Goal: Information Seeking & Learning: Find specific fact

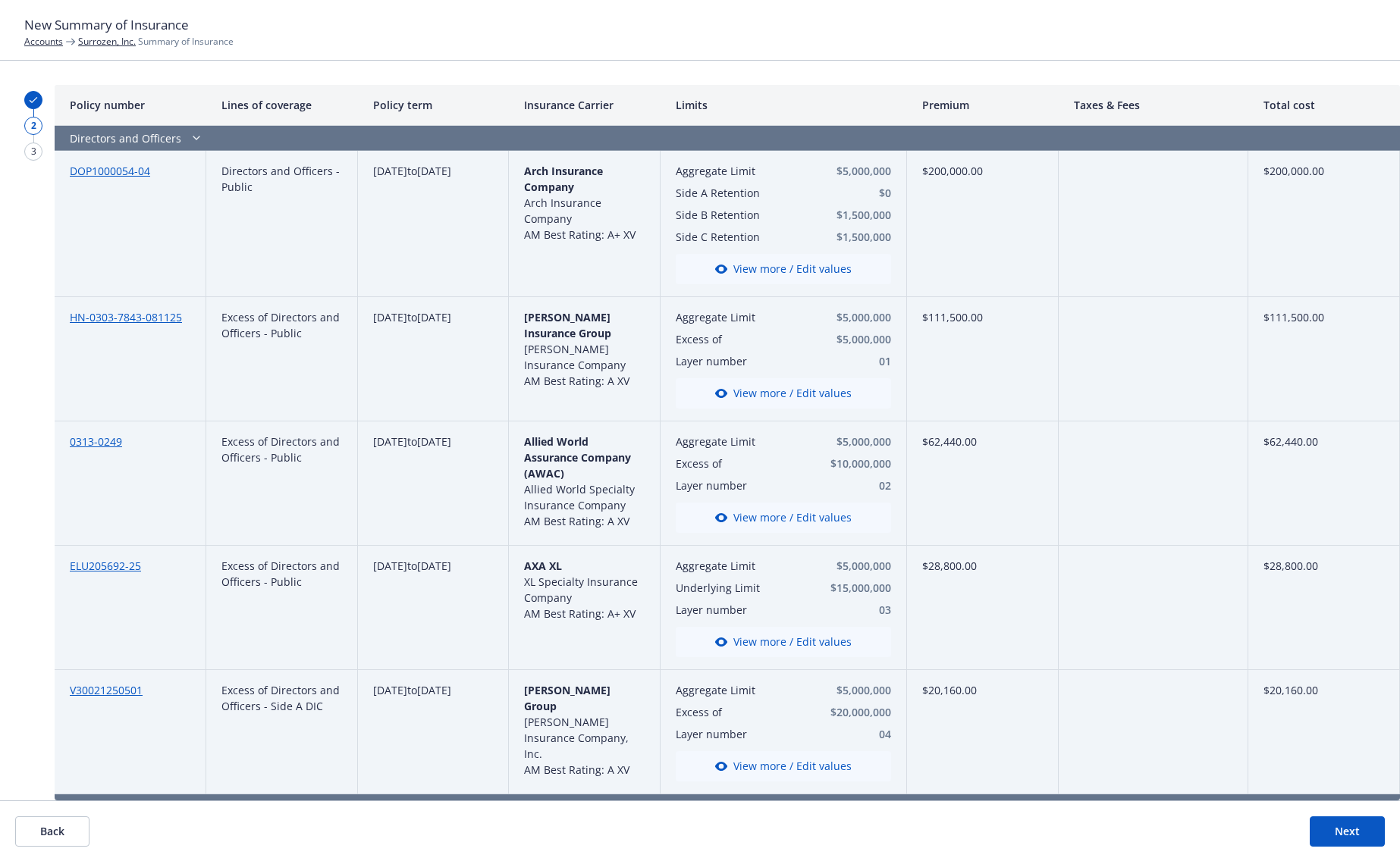
scroll to position [607, 0]
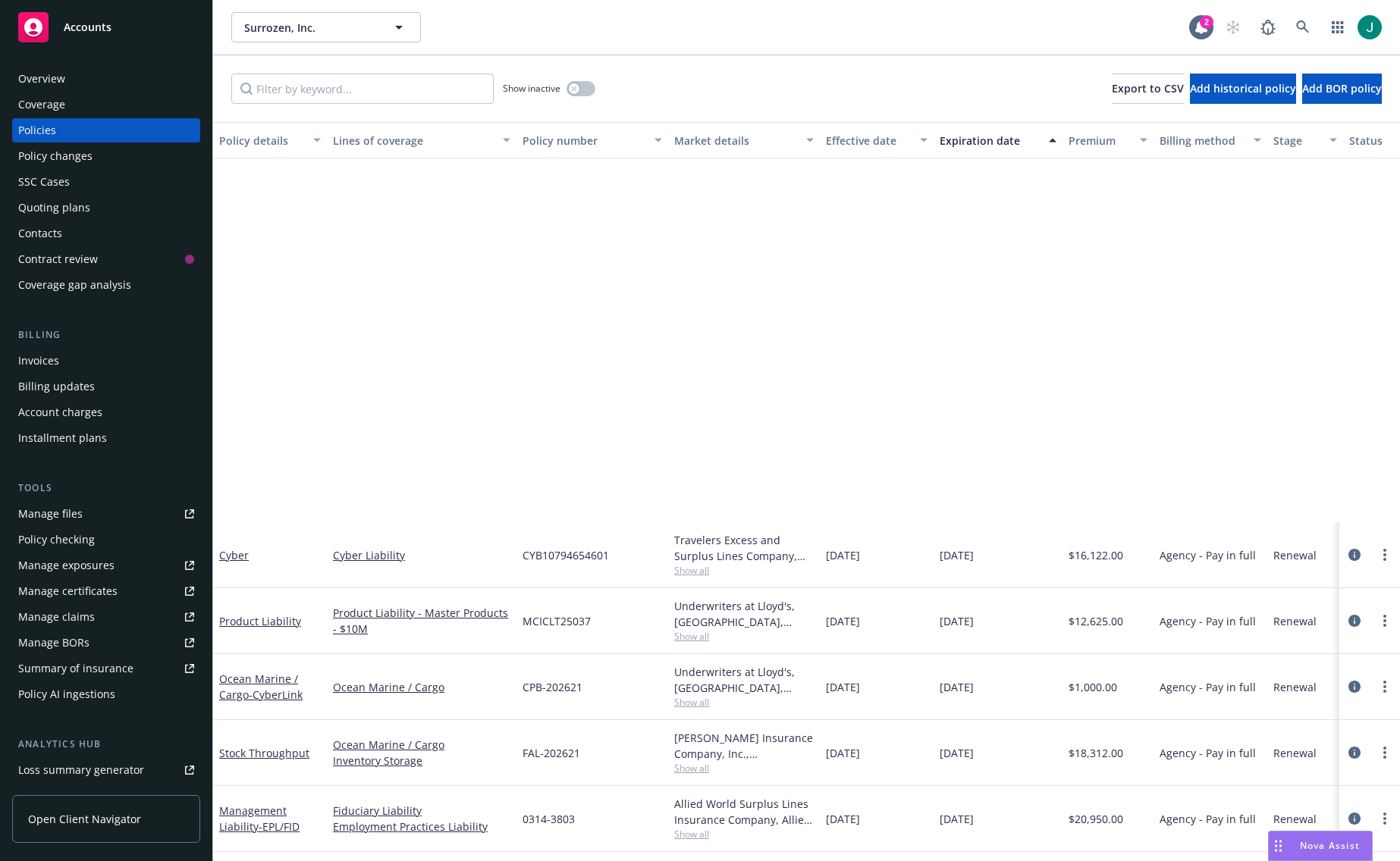
scroll to position [469, 0]
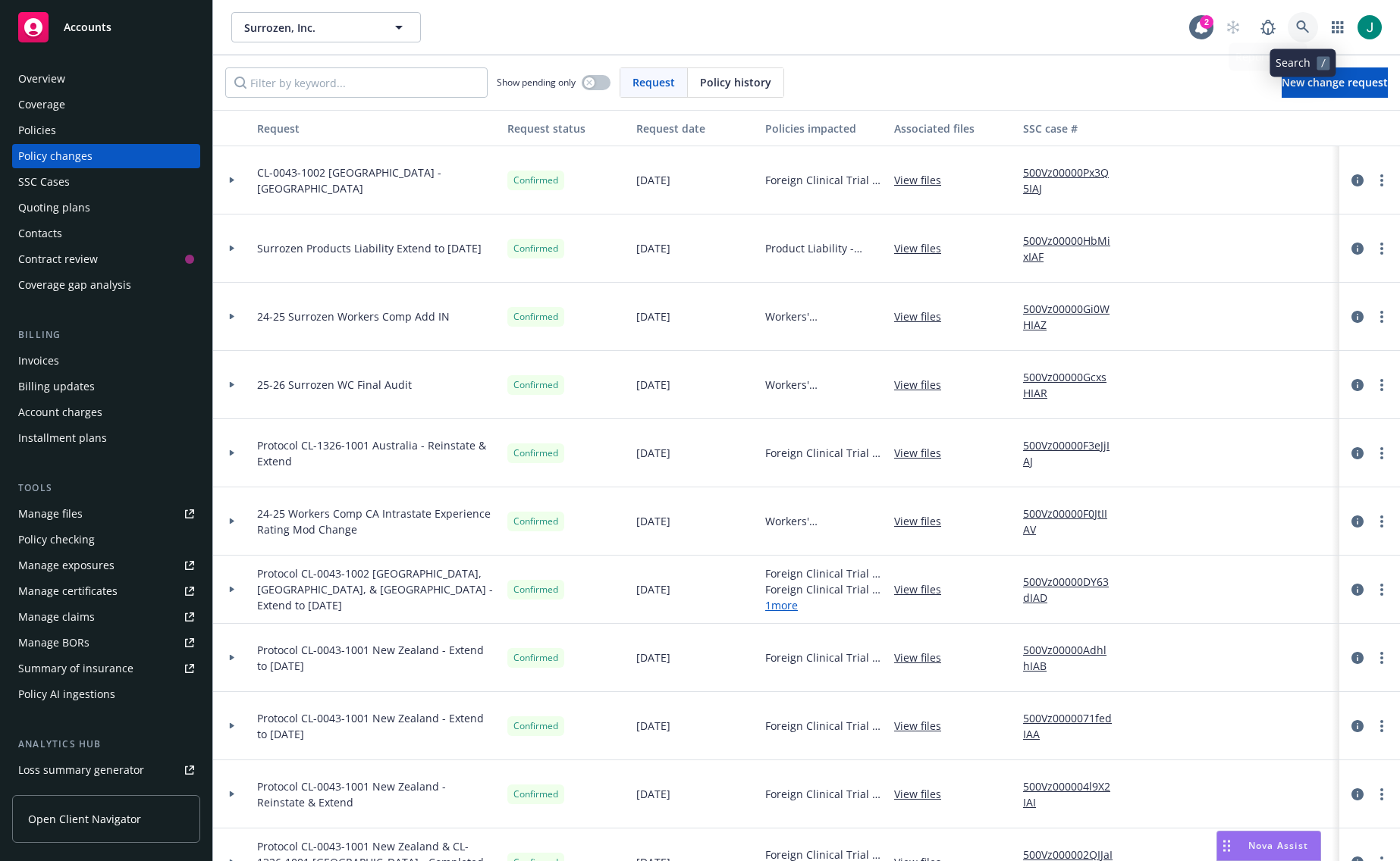
click at [1303, 26] on icon at bounding box center [1302, 28] width 14 height 14
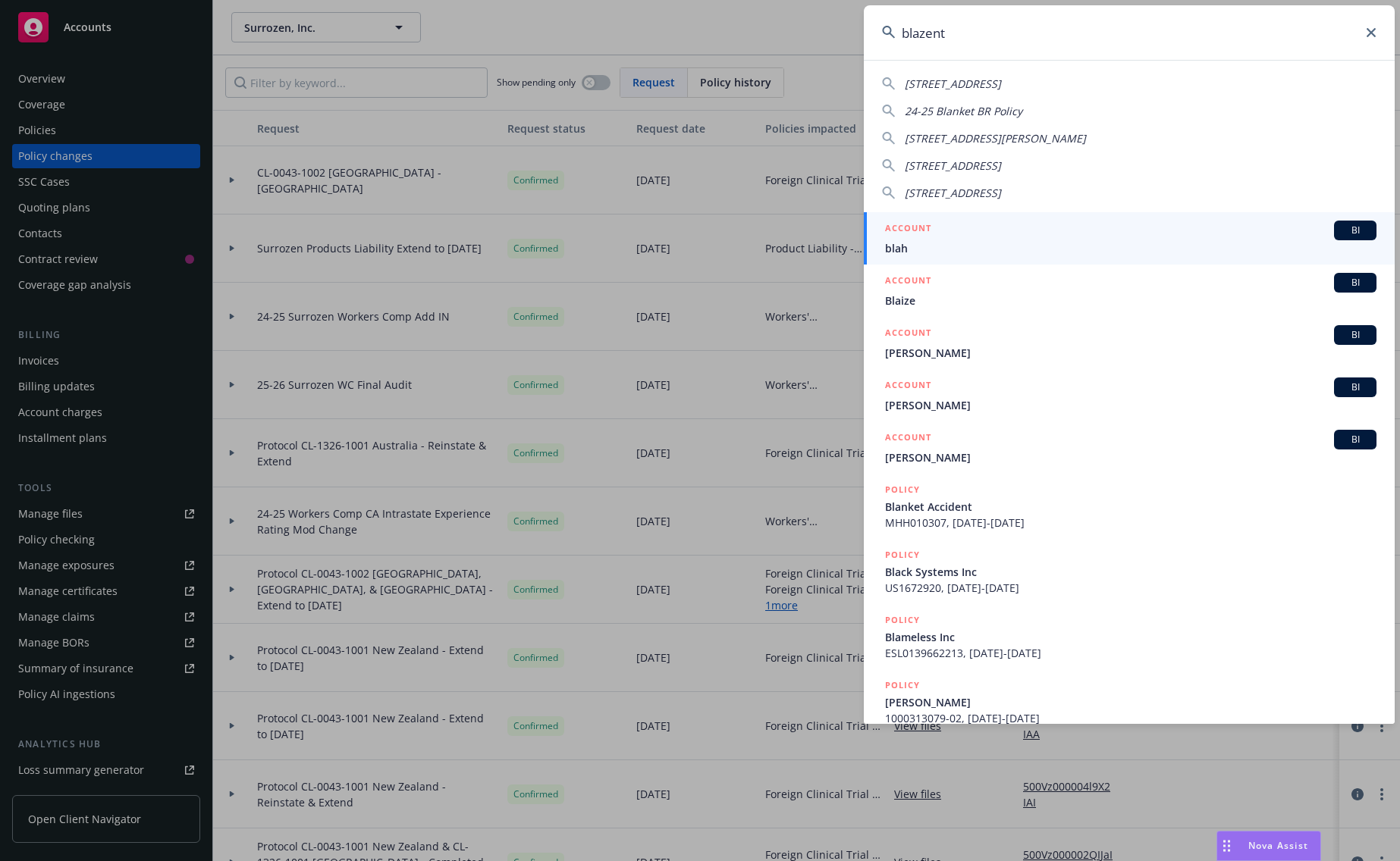
type input "blazent"
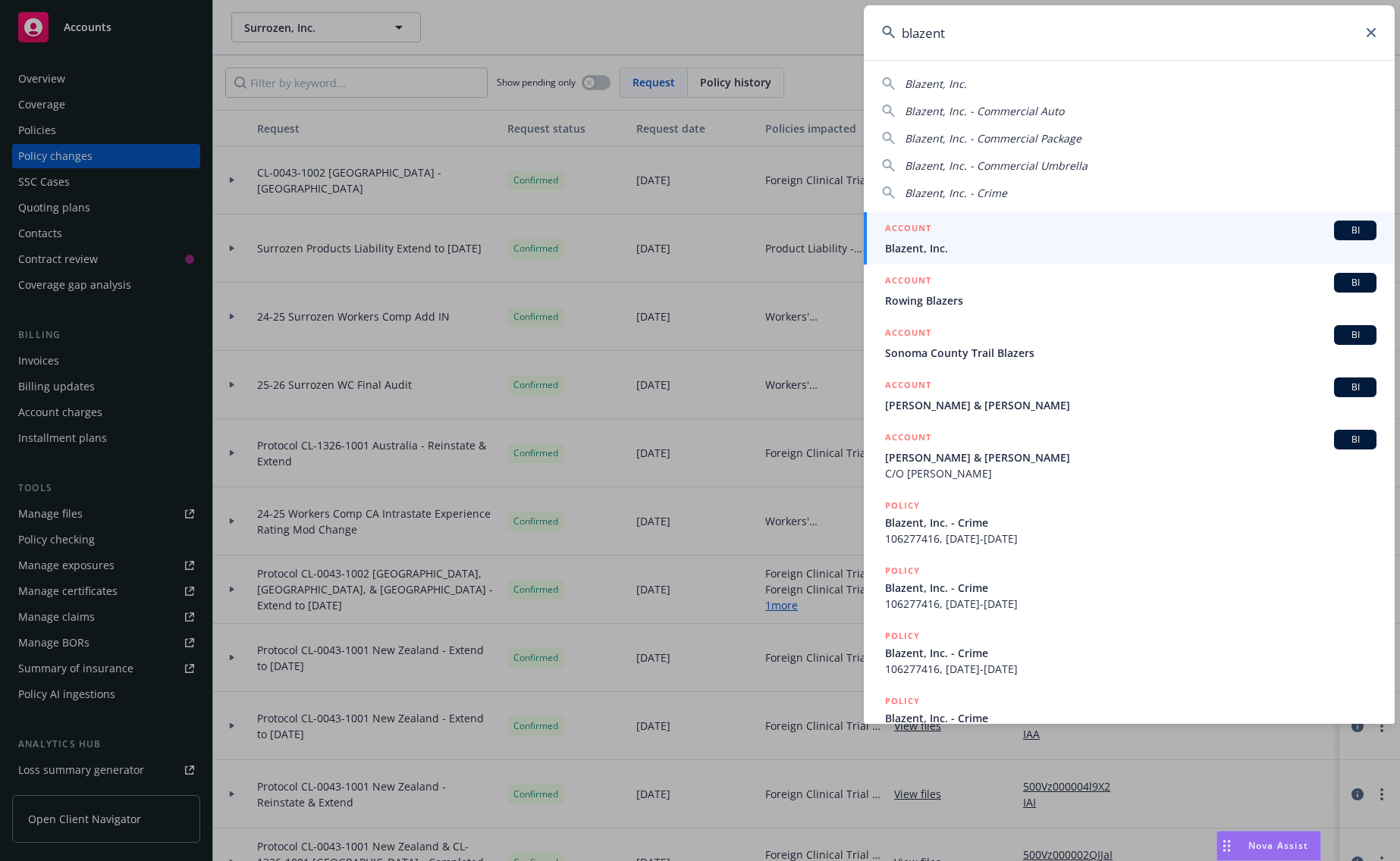
click at [1001, 239] on div "ACCOUNT BI" at bounding box center [1130, 231] width 492 height 20
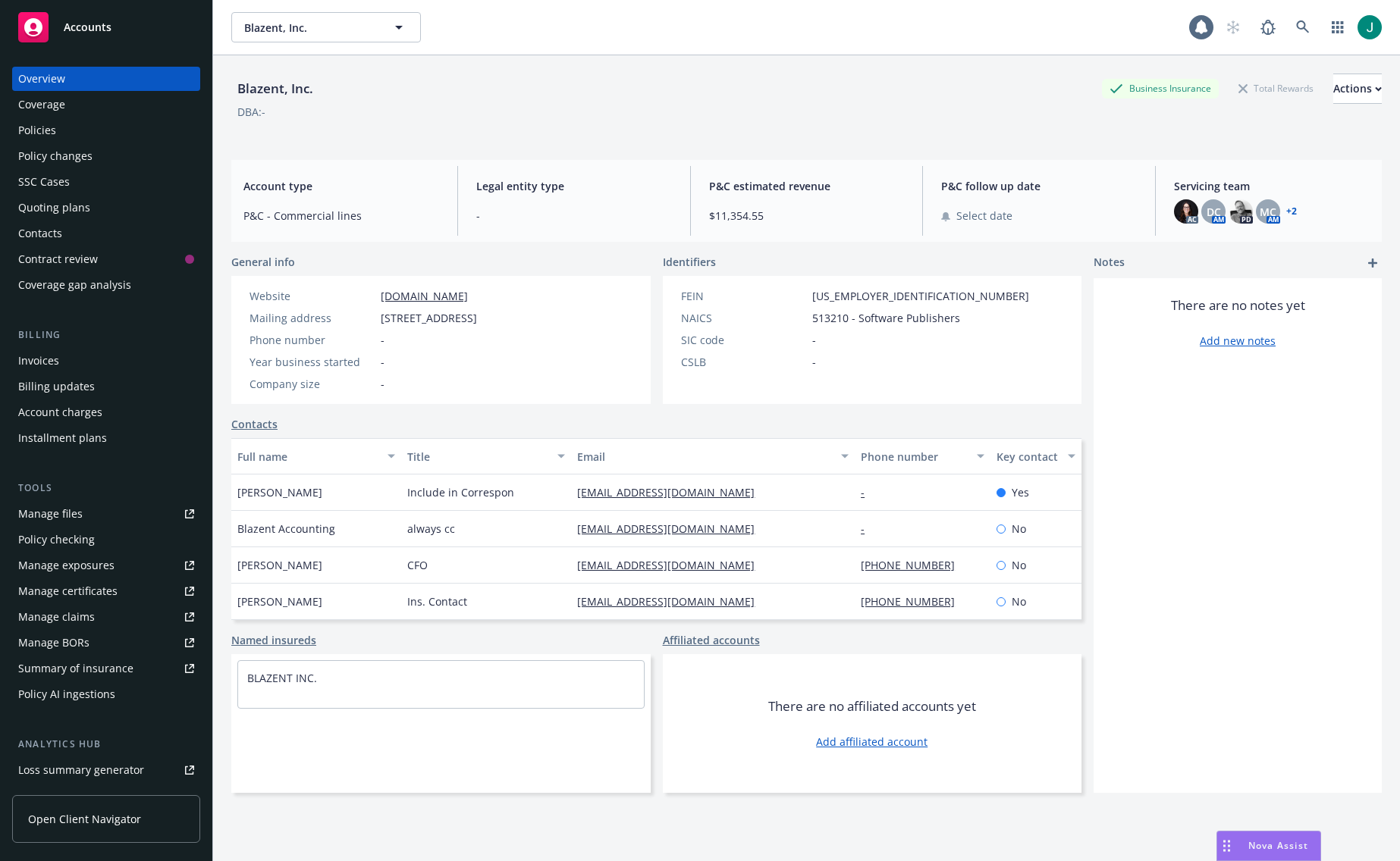
click at [47, 130] on div "Policies" at bounding box center [36, 130] width 37 height 25
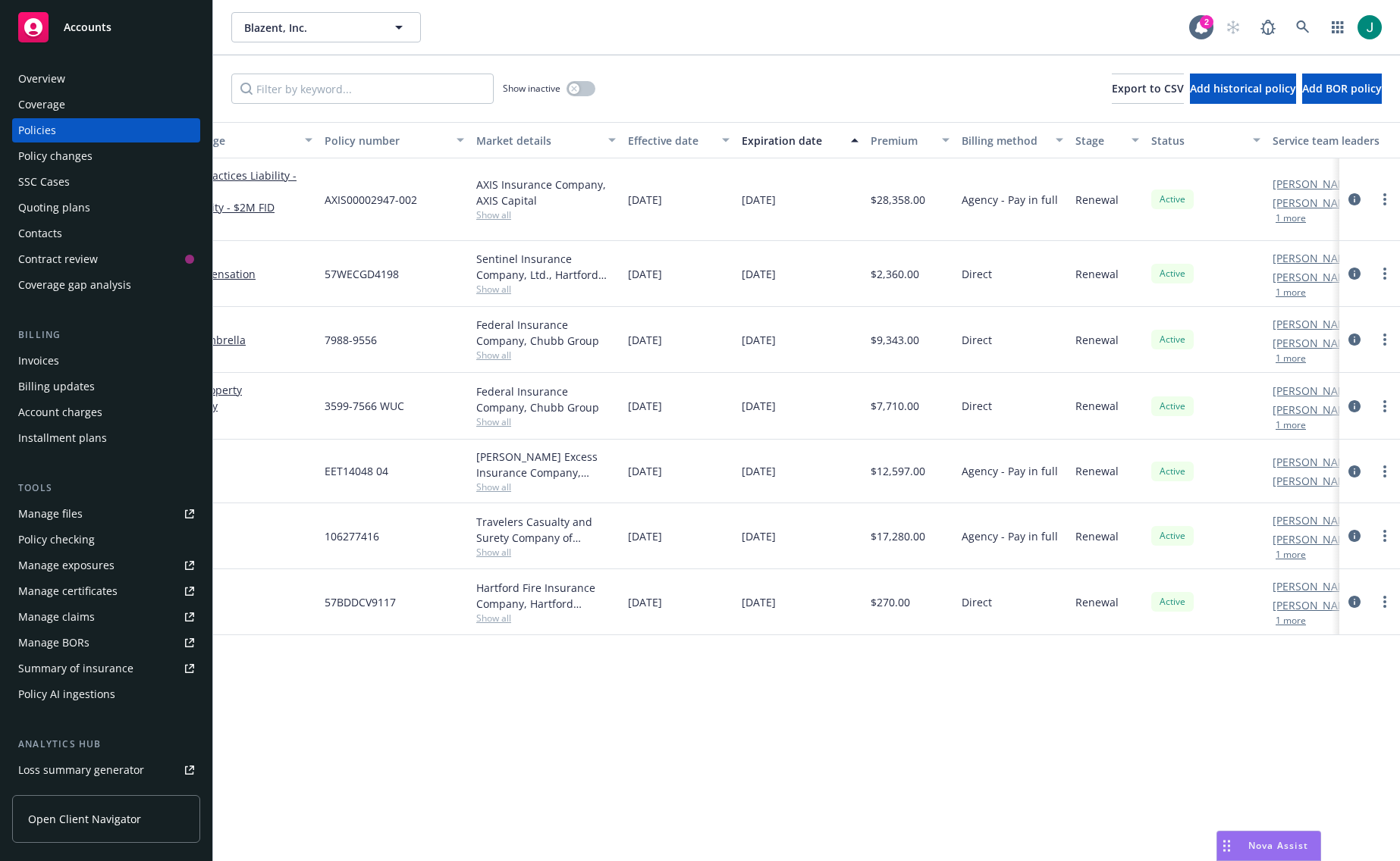
scroll to position [0, 262]
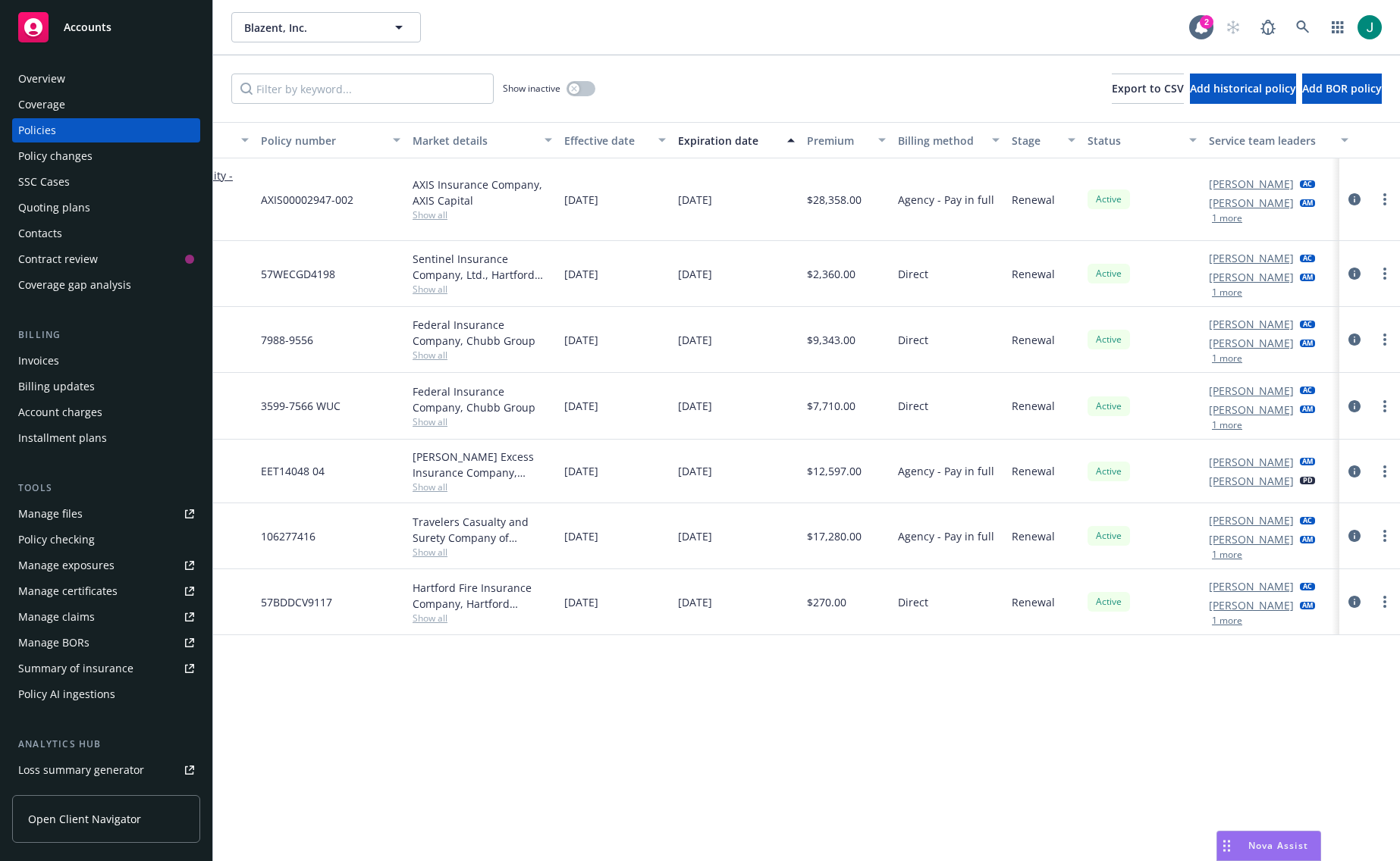
click at [1223, 558] on button "1 more" at bounding box center [1227, 555] width 31 height 9
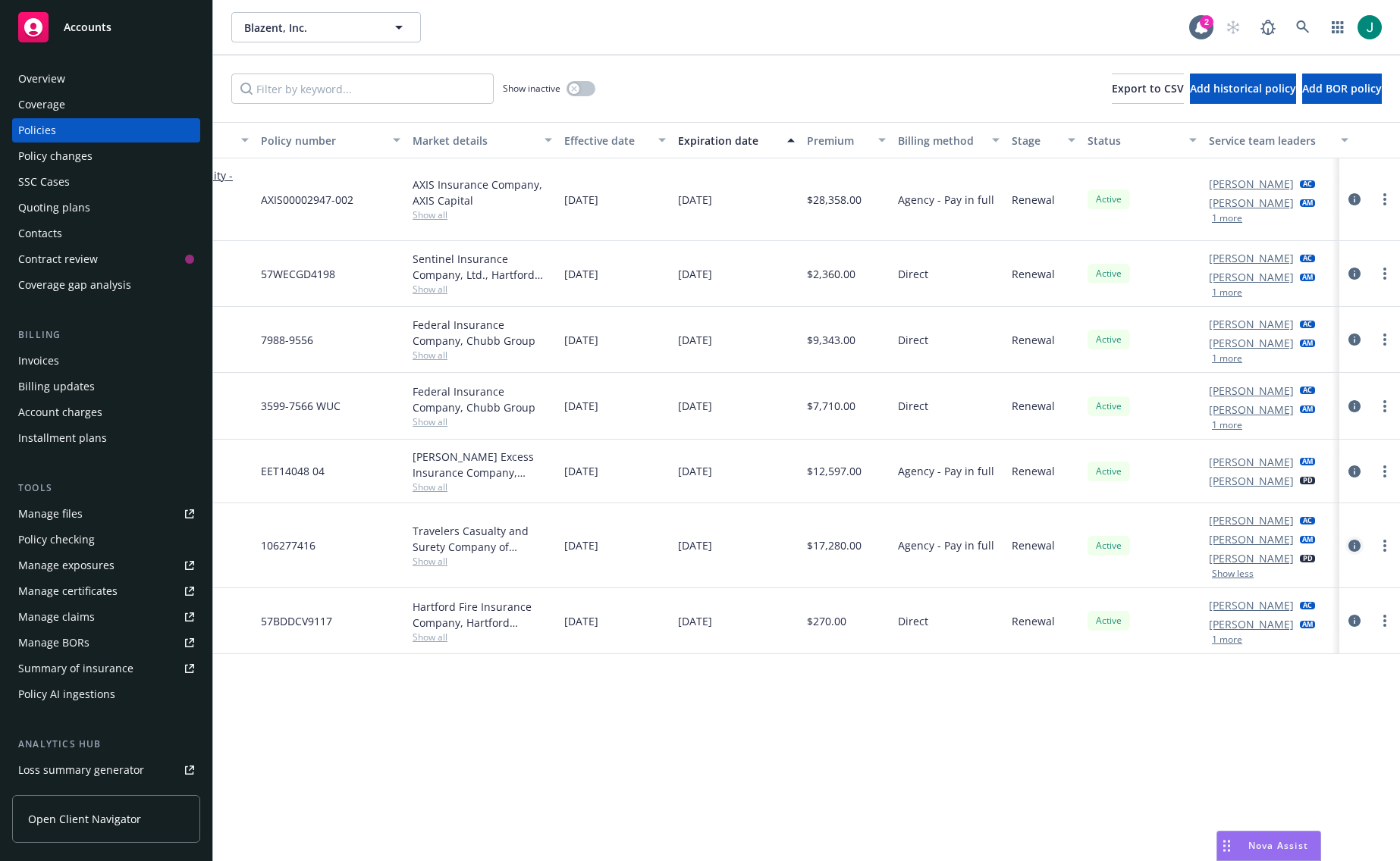
click at [1355, 546] on icon "circleInformation" at bounding box center [1354, 546] width 12 height 12
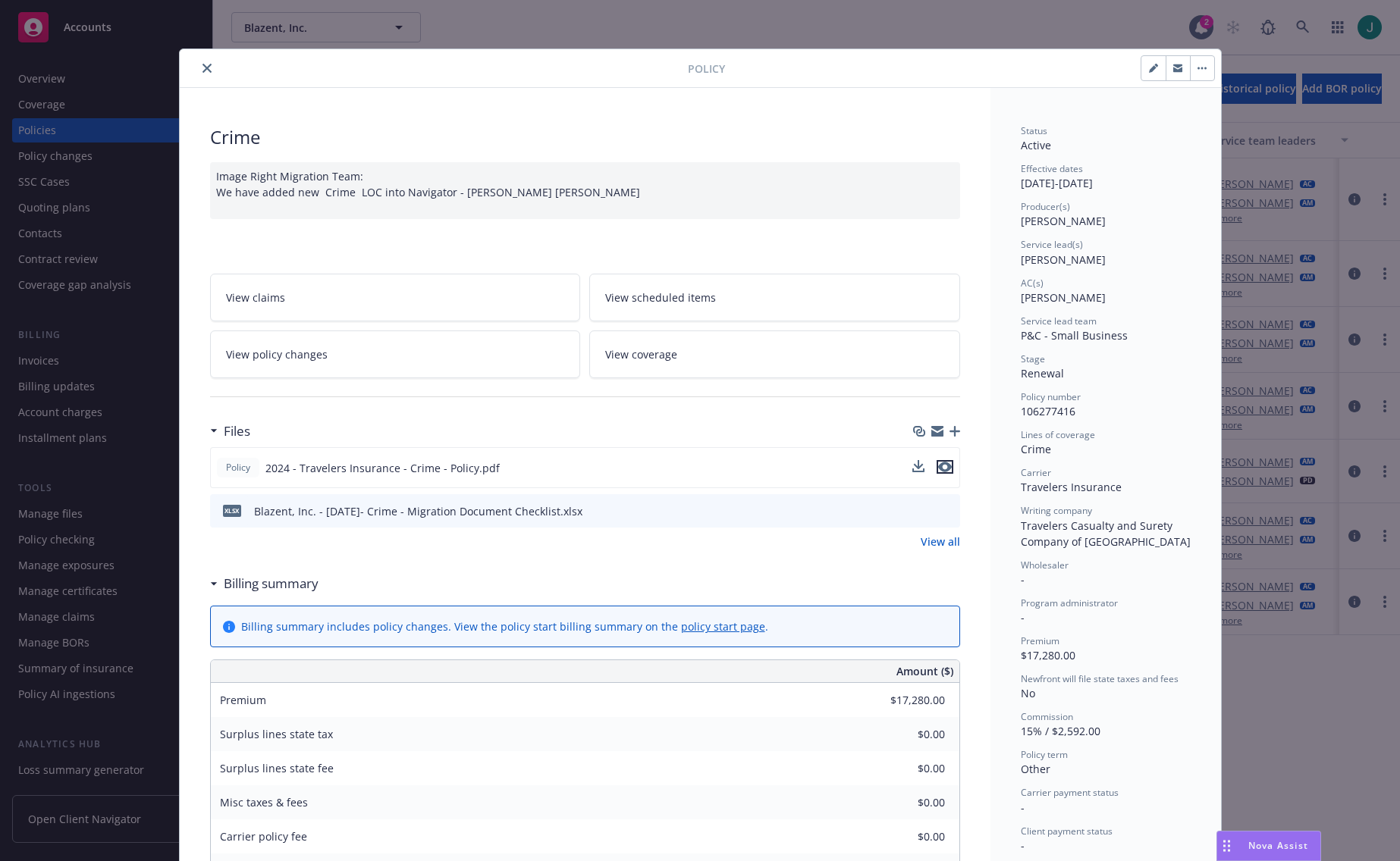
click at [942, 469] on icon "preview file" at bounding box center [945, 467] width 14 height 11
click at [947, 539] on link "View all" at bounding box center [940, 542] width 39 height 16
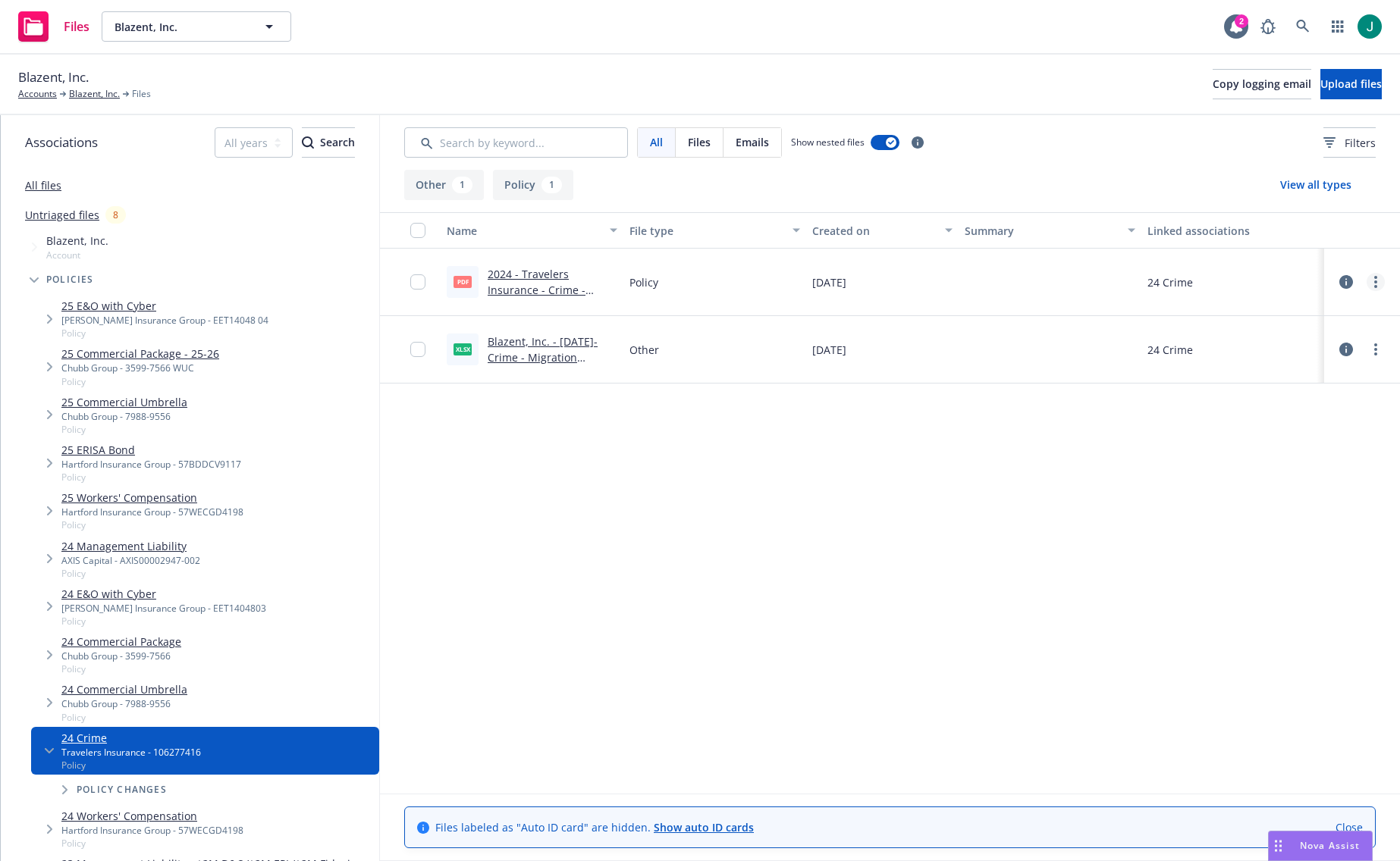
click at [1374, 284] on icon "more" at bounding box center [1375, 282] width 3 height 12
click at [1347, 278] on icon at bounding box center [1346, 282] width 14 height 14
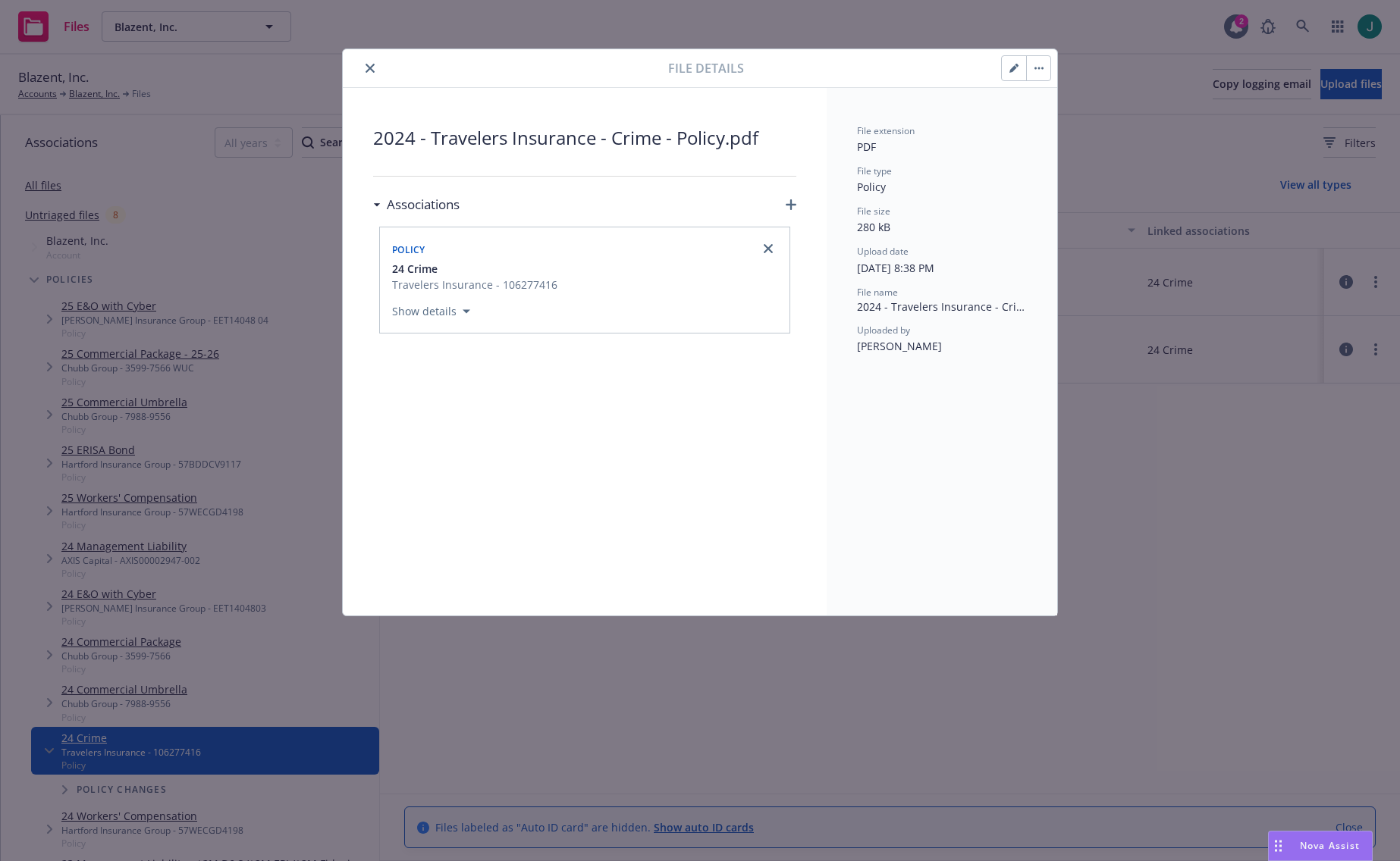
click at [371, 68] on icon "close" at bounding box center [369, 68] width 9 height 9
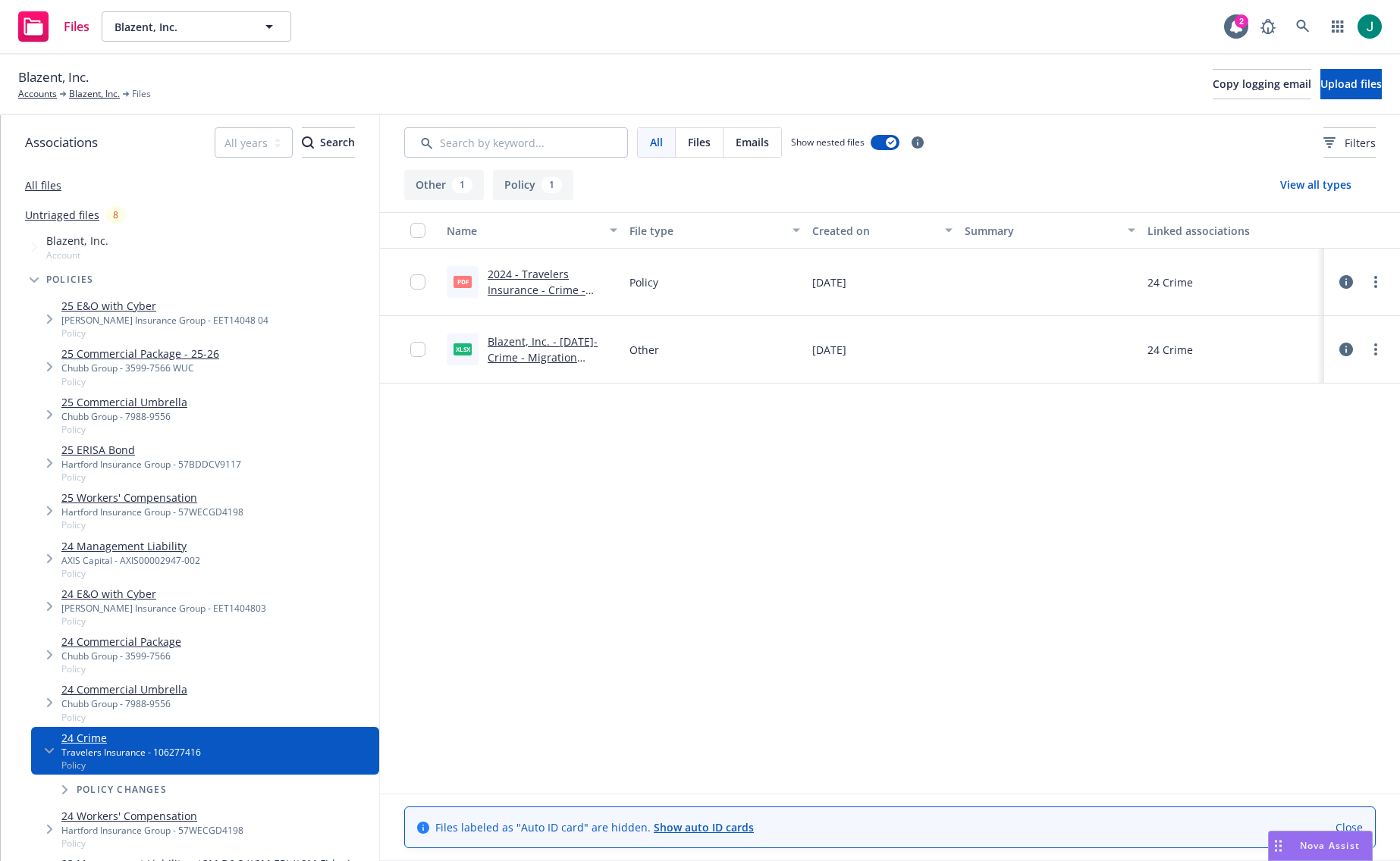
click at [564, 288] on link "2024 - Travelers Insurance - Crime - Policy.pdf" at bounding box center [536, 290] width 98 height 46
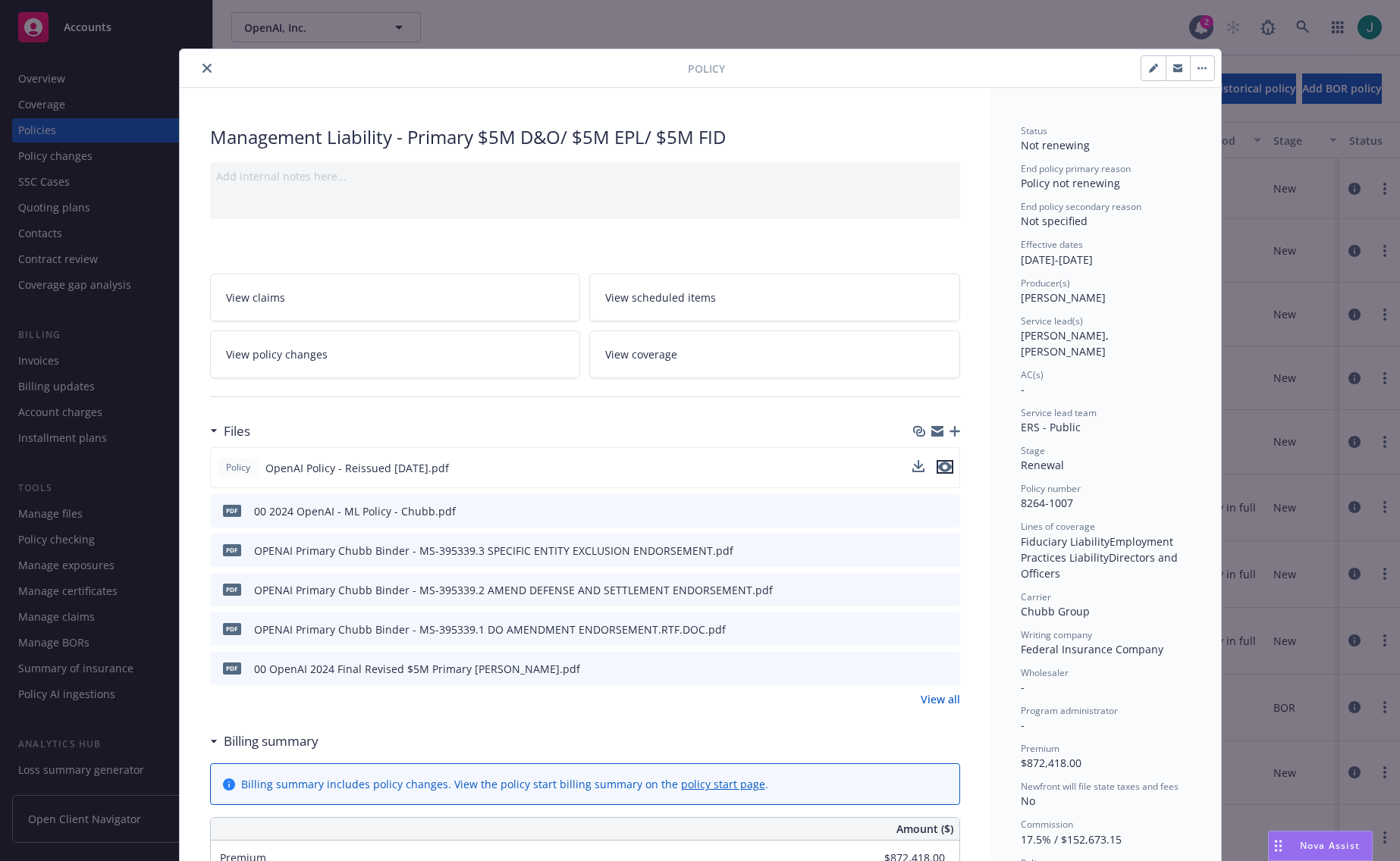
click at [940, 471] on icon "preview file" at bounding box center [945, 467] width 14 height 11
click at [577, 472] on div "Policy OpenAI Policy - Reissued 03.05.2025.pdf" at bounding box center [584, 468] width 750 height 41
click at [1150, 71] on icon "button" at bounding box center [1153, 68] width 9 height 9
select select "RENEWAL"
select select "other"
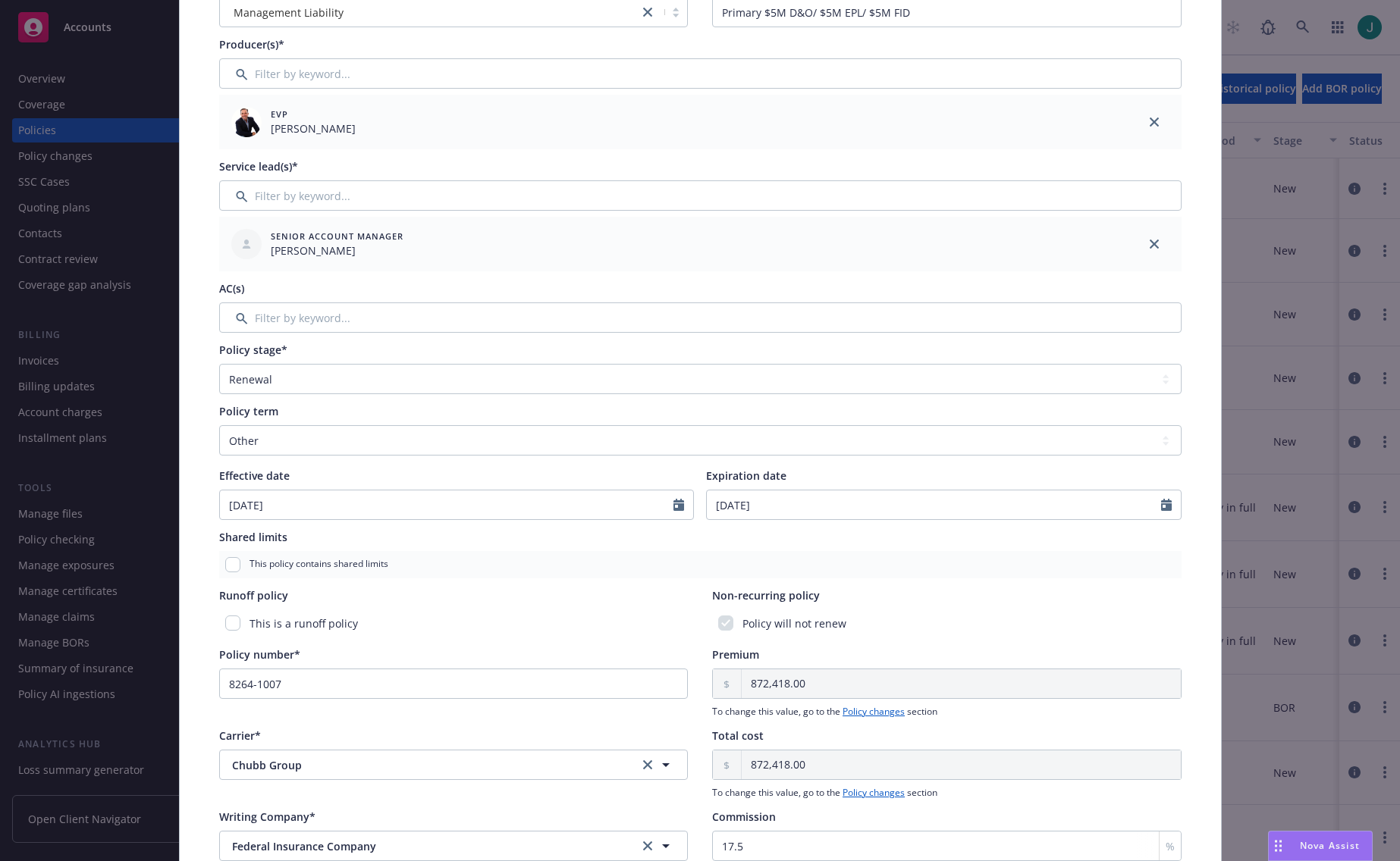
scroll to position [228, 0]
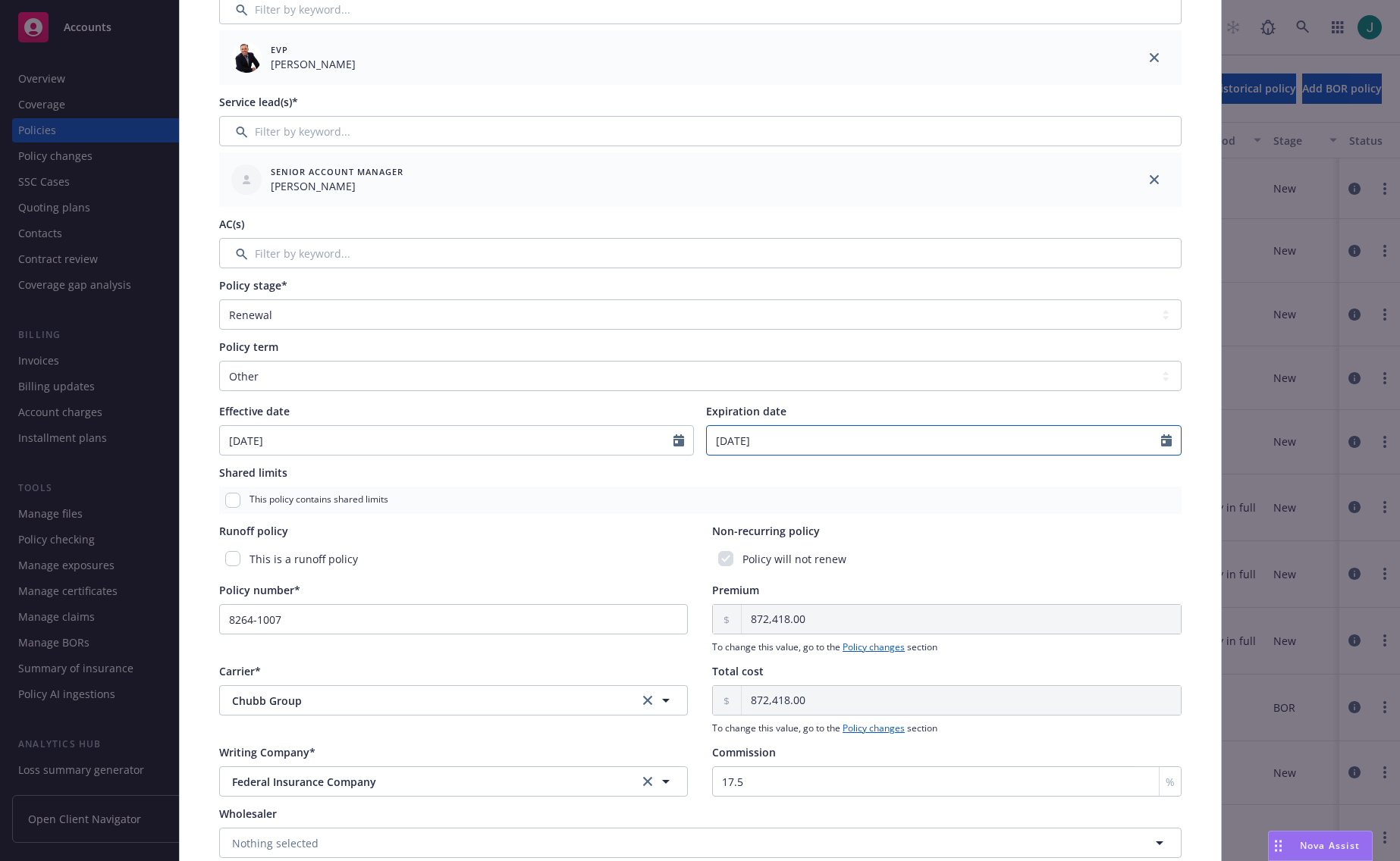
select select "4"
drag, startPoint x: 779, startPoint y: 441, endPoint x: 691, endPoint y: 441, distance: 88.0
click at [691, 441] on div "Effective date 10/29/2024 Expiration date 04/01/2025 January February March Apr…" at bounding box center [700, 429] width 963 height 52
type input "10/29/2025"
click at [934, 521] on div "Policy type* Management Liability Display name Primary $5M D&O/ $5M EPL/ $5M FI…" at bounding box center [700, 415] width 980 height 1027
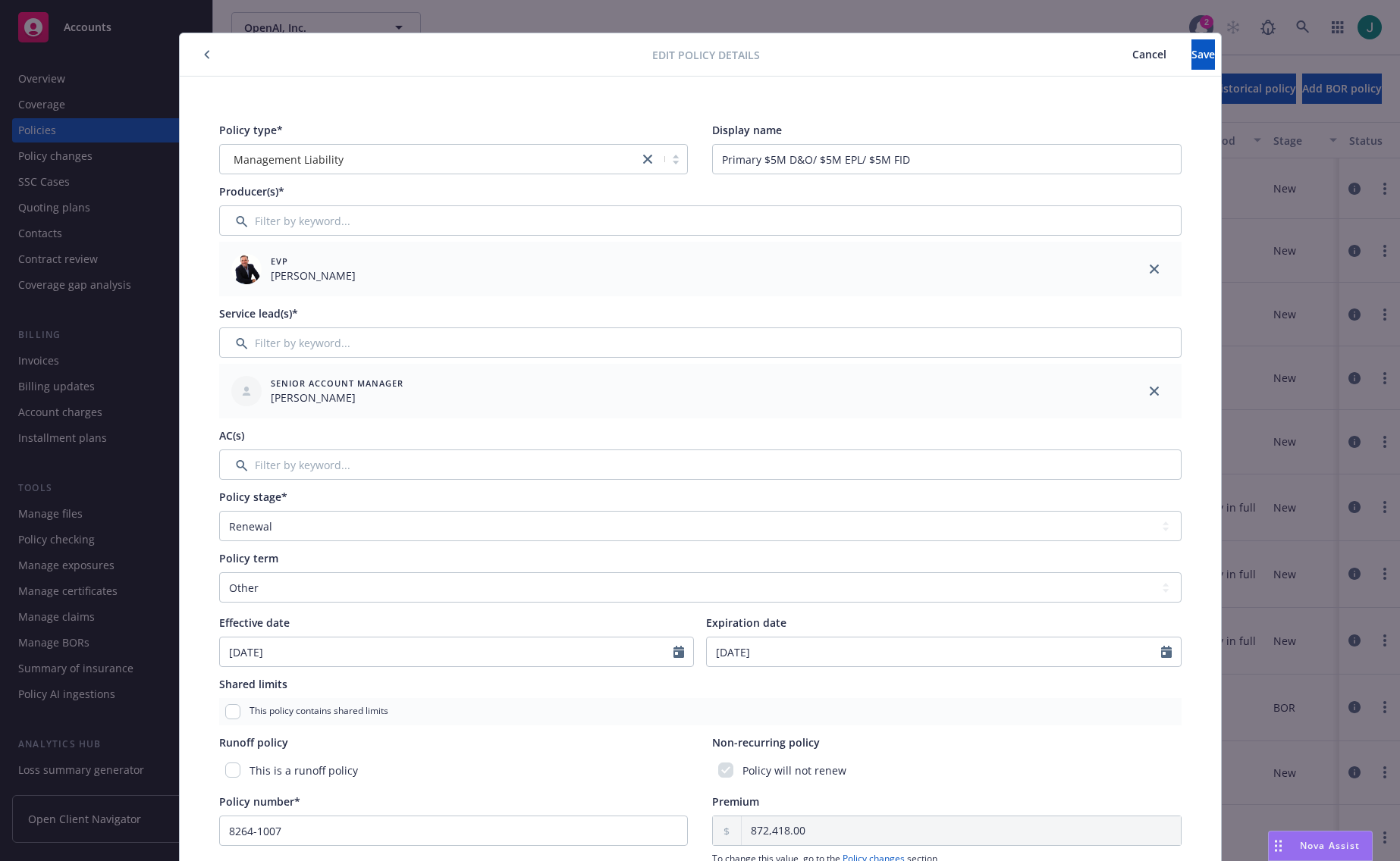
scroll to position [0, 0]
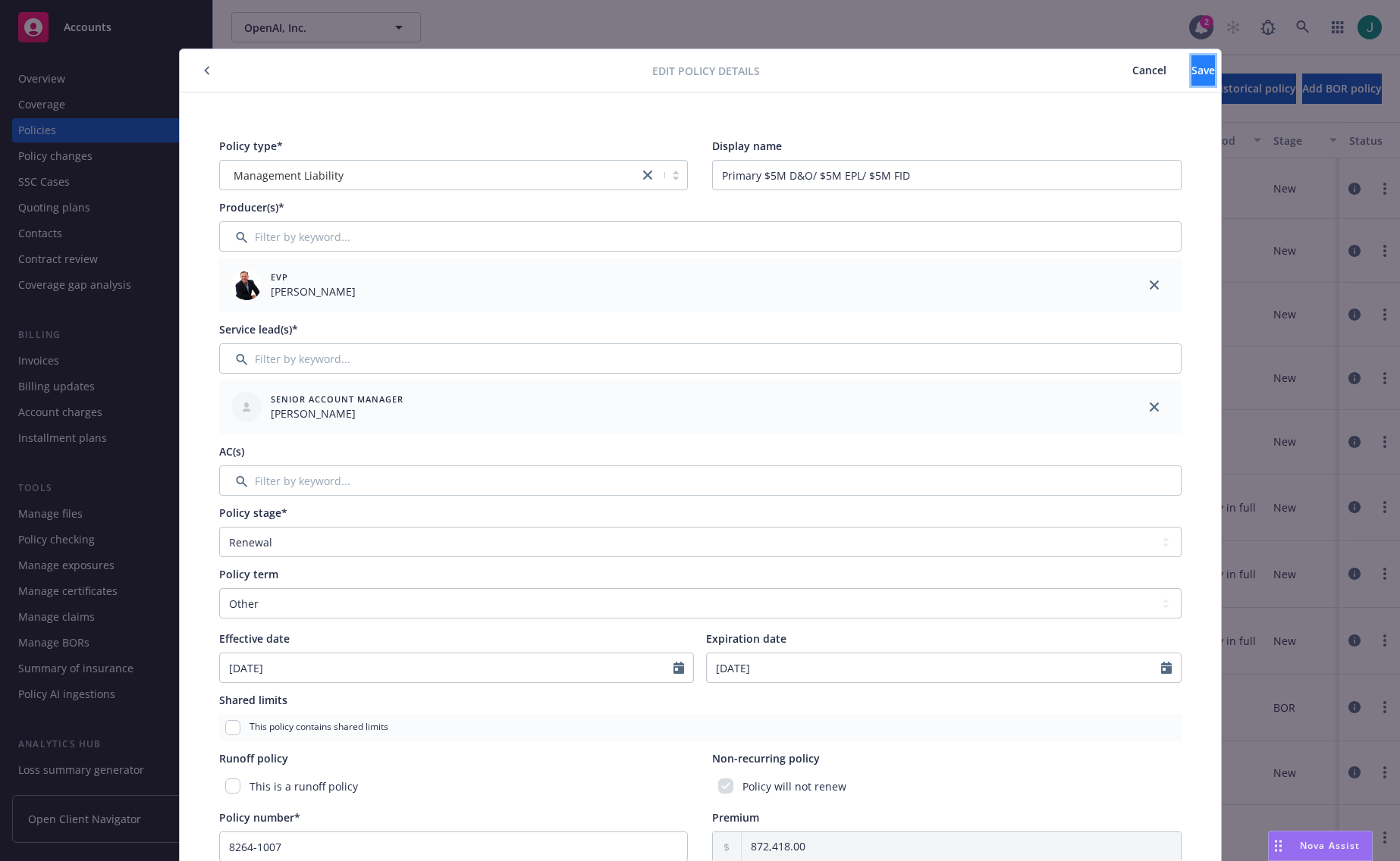
click at [1191, 73] on span "Save" at bounding box center [1203, 70] width 24 height 15
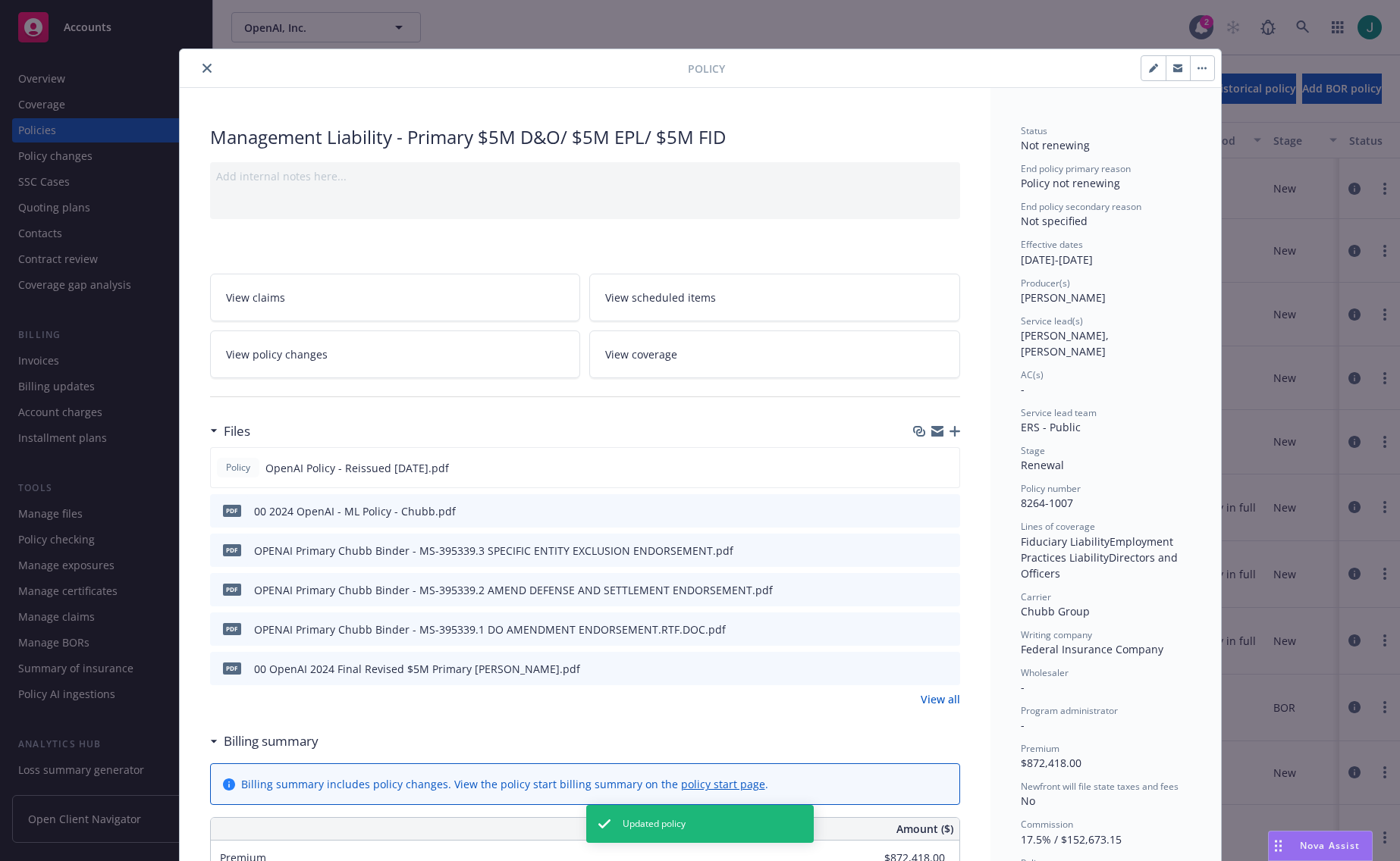
drag, startPoint x: 202, startPoint y: 69, endPoint x: 247, endPoint y: 83, distance: 47.1
click at [202, 69] on icon "close" at bounding box center [206, 68] width 9 height 9
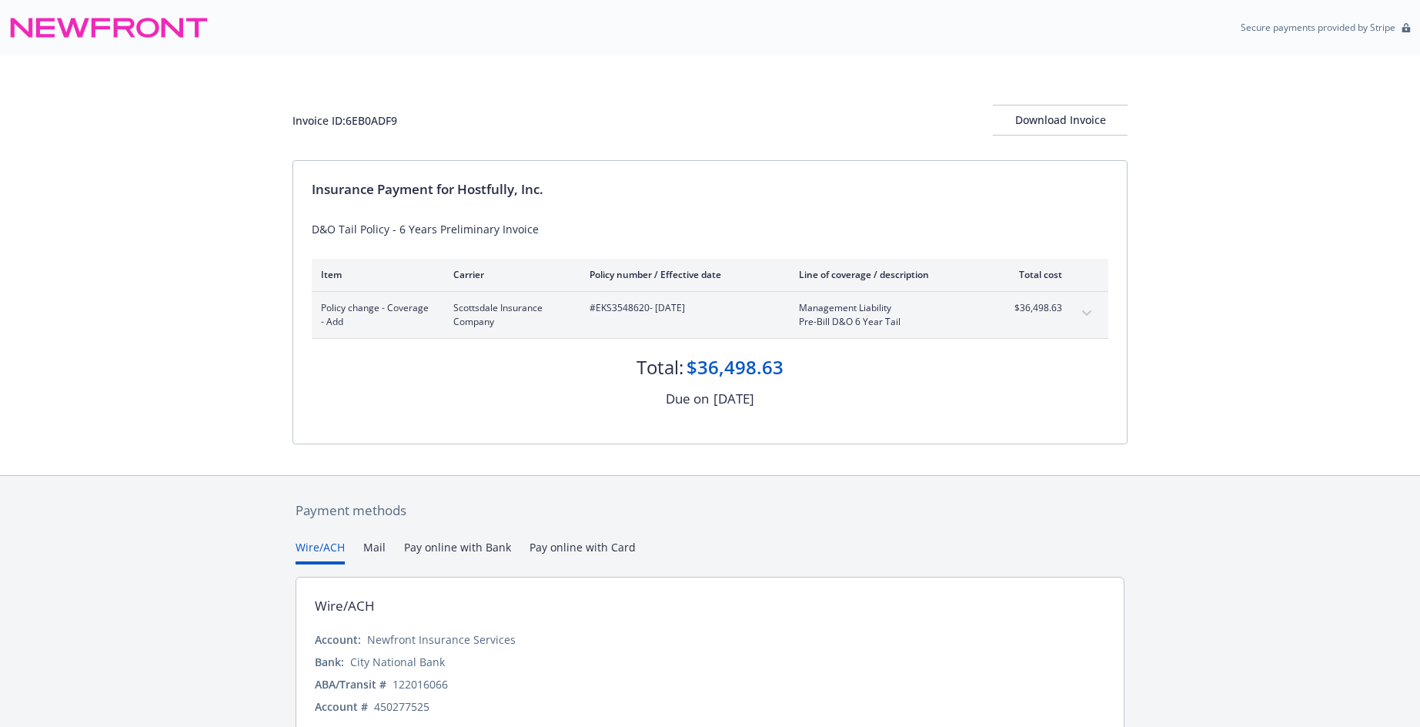
click at [1080, 314] on button "expand content" at bounding box center [1086, 313] width 25 height 25
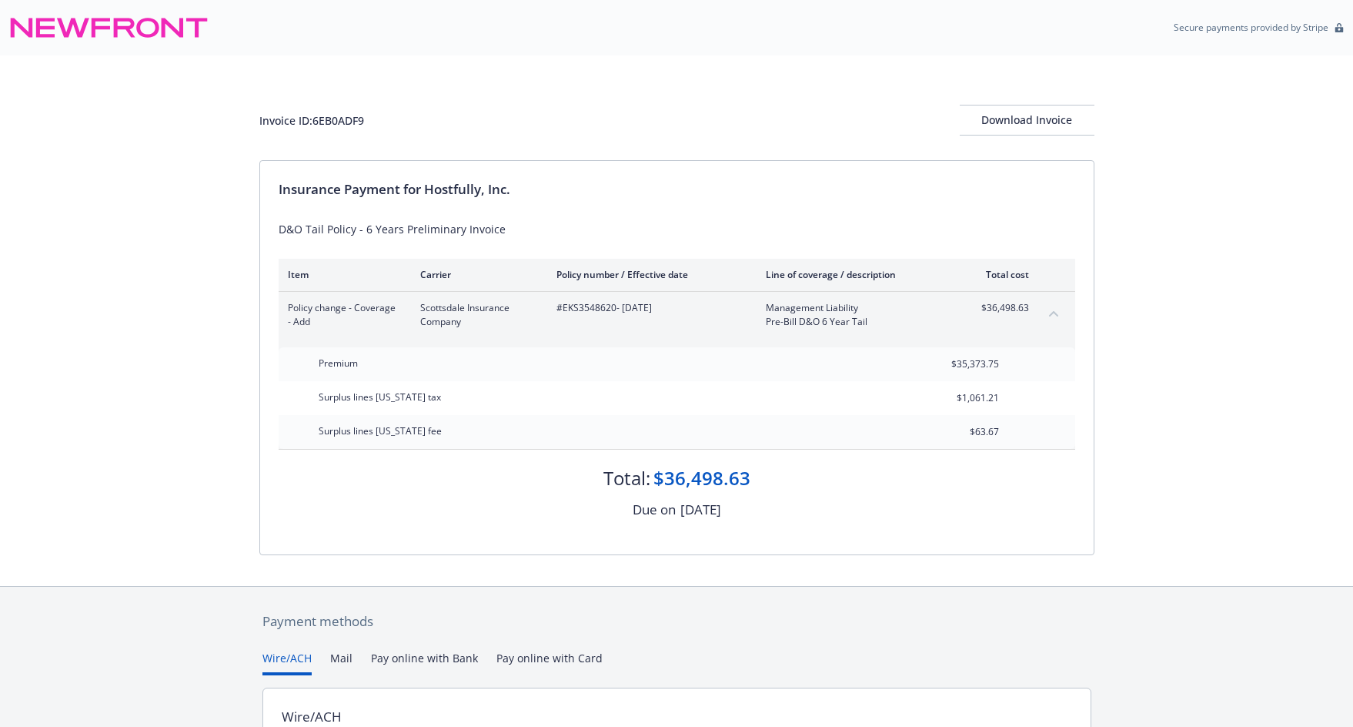
click at [1120, 33] on div "Secure payments provided by Stripe" at bounding box center [676, 27] width 1335 height 37
